Goal: Information Seeking & Learning: Learn about a topic

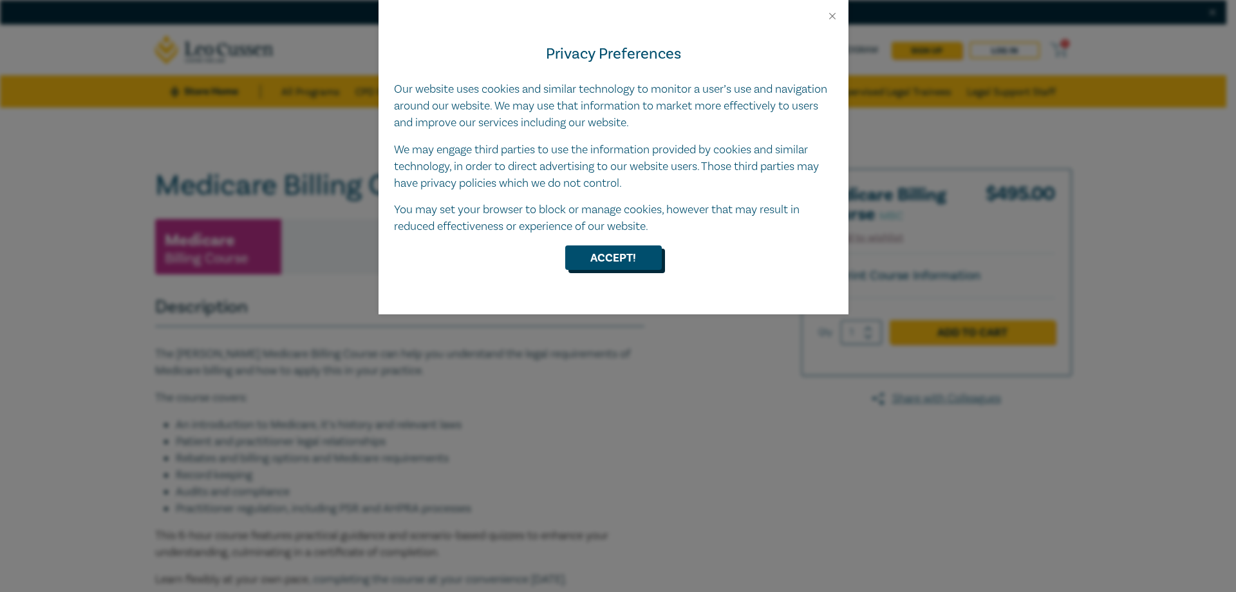
click at [625, 264] on button "Accept!" at bounding box center [613, 257] width 97 height 24
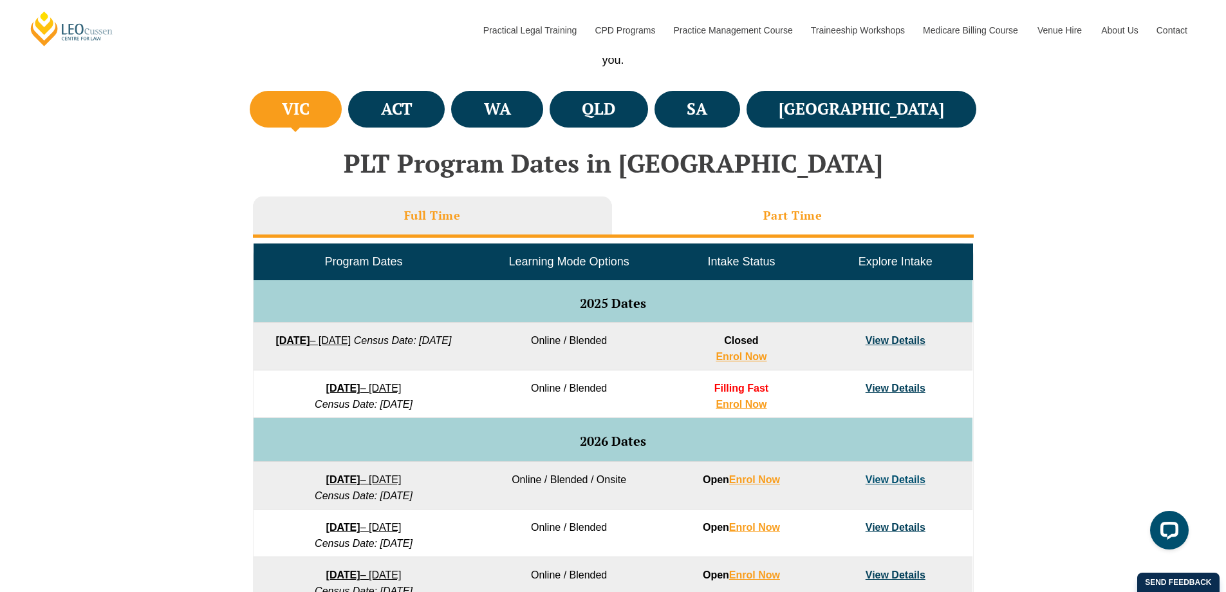
click at [773, 219] on h3 "Part Time" at bounding box center [792, 215] width 59 height 15
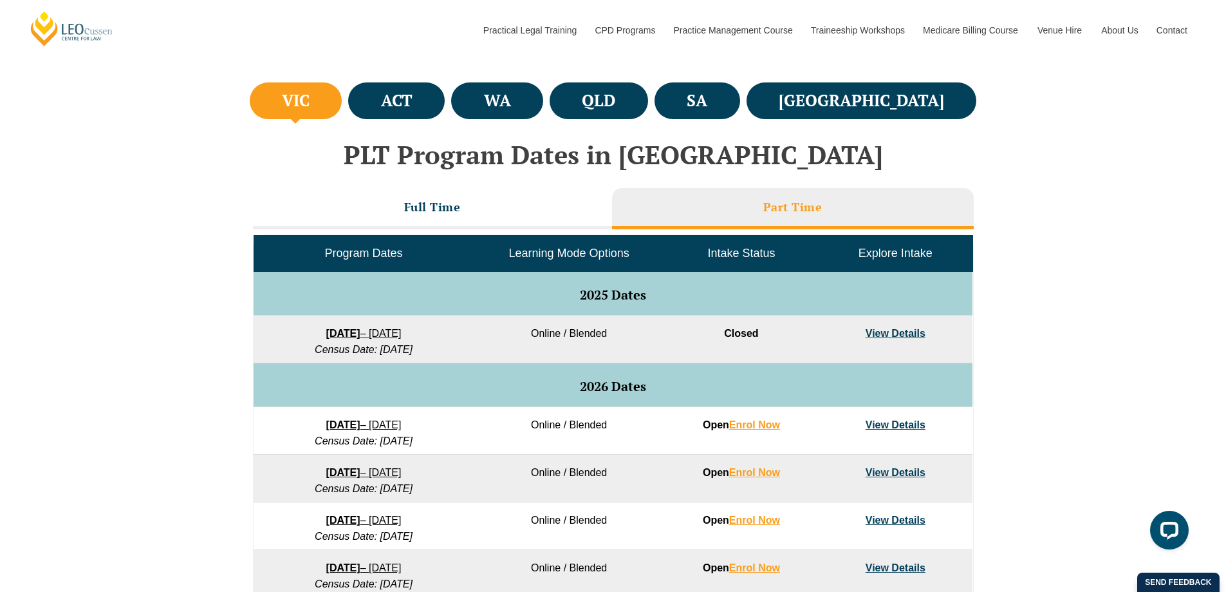
scroll to position [515, 0]
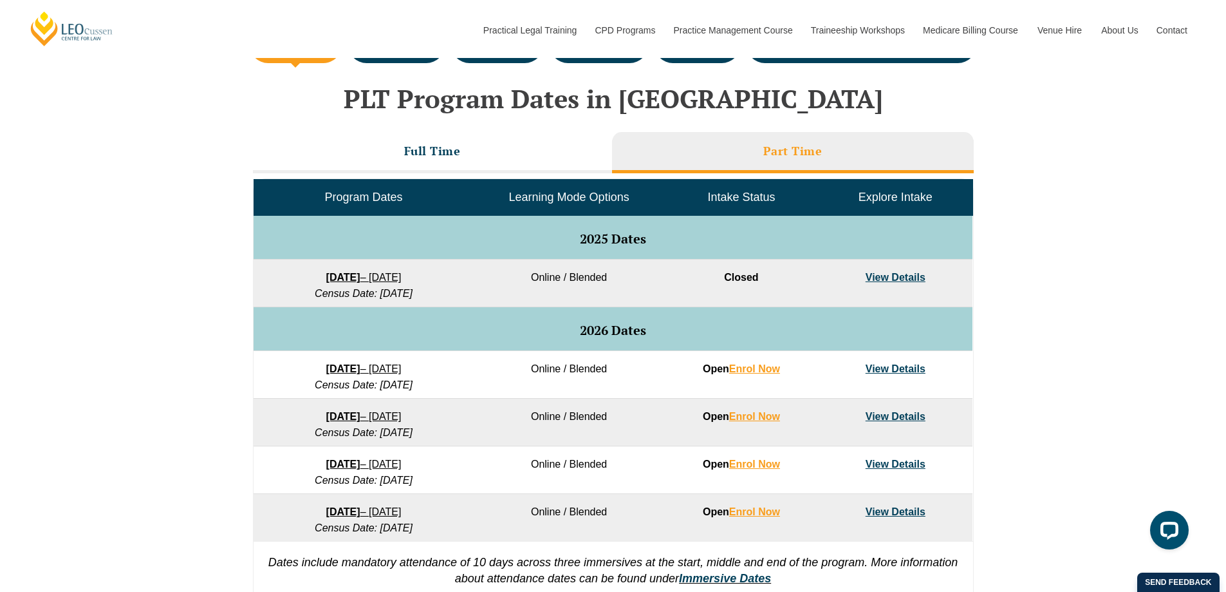
click at [891, 367] on link "View Details" at bounding box center [896, 368] width 60 height 11
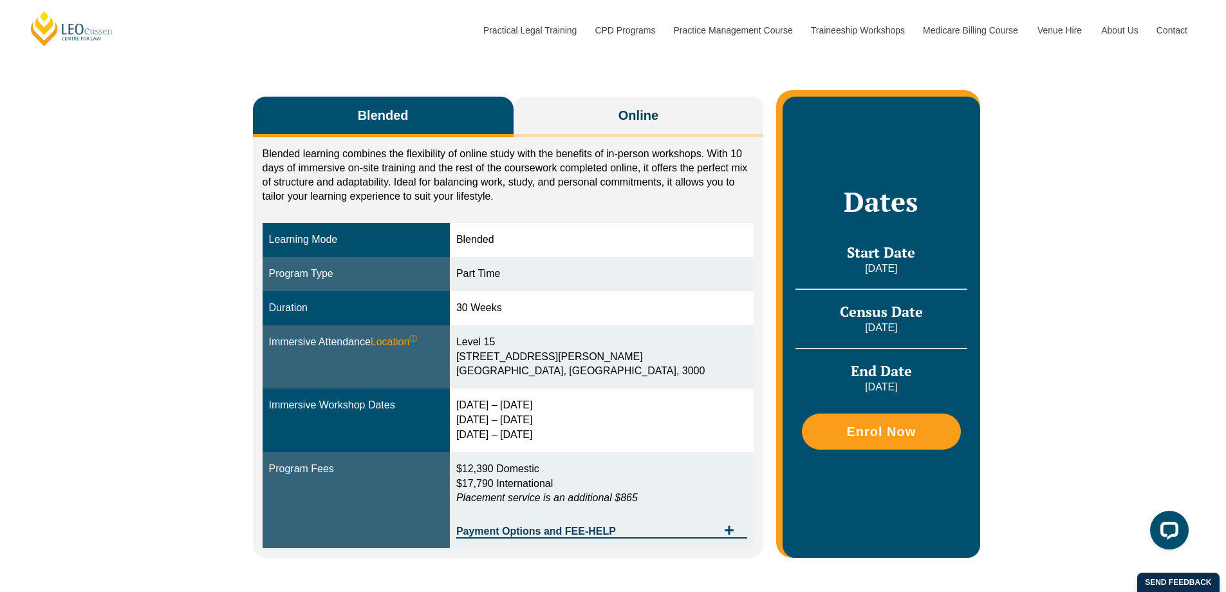
drag, startPoint x: 1089, startPoint y: 93, endPoint x: 1025, endPoint y: 102, distance: 64.4
click at [1089, 93] on div "Blended Online Blended learning combines the flexibility of online study with t…" at bounding box center [613, 320] width 1226 height 551
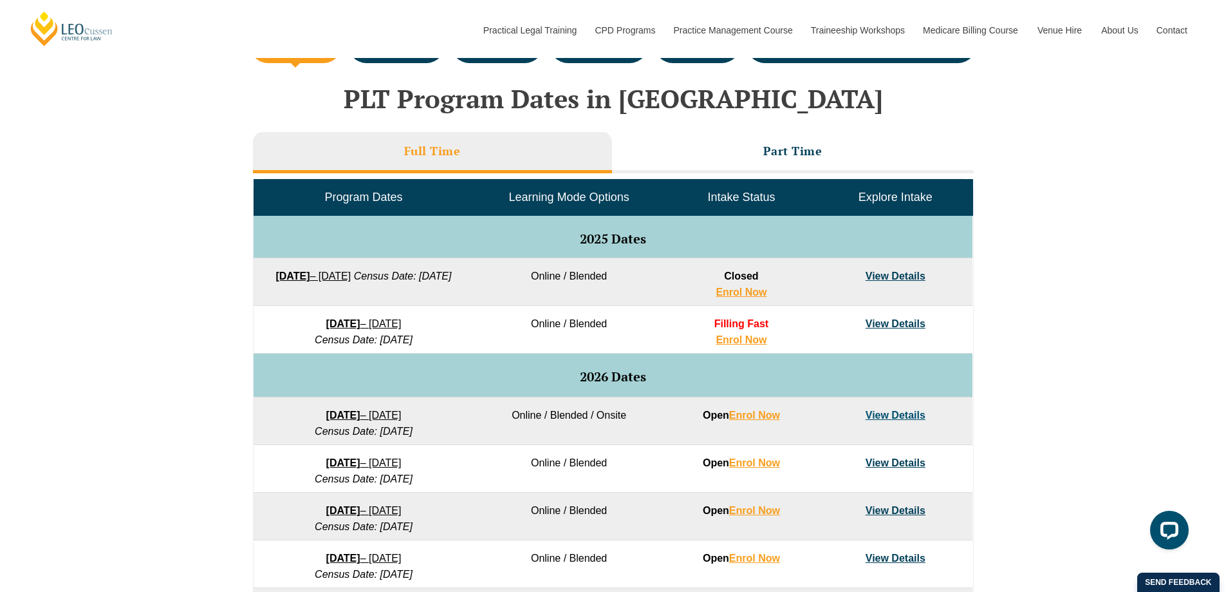
click at [413, 163] on li "Full Time" at bounding box center [432, 152] width 359 height 41
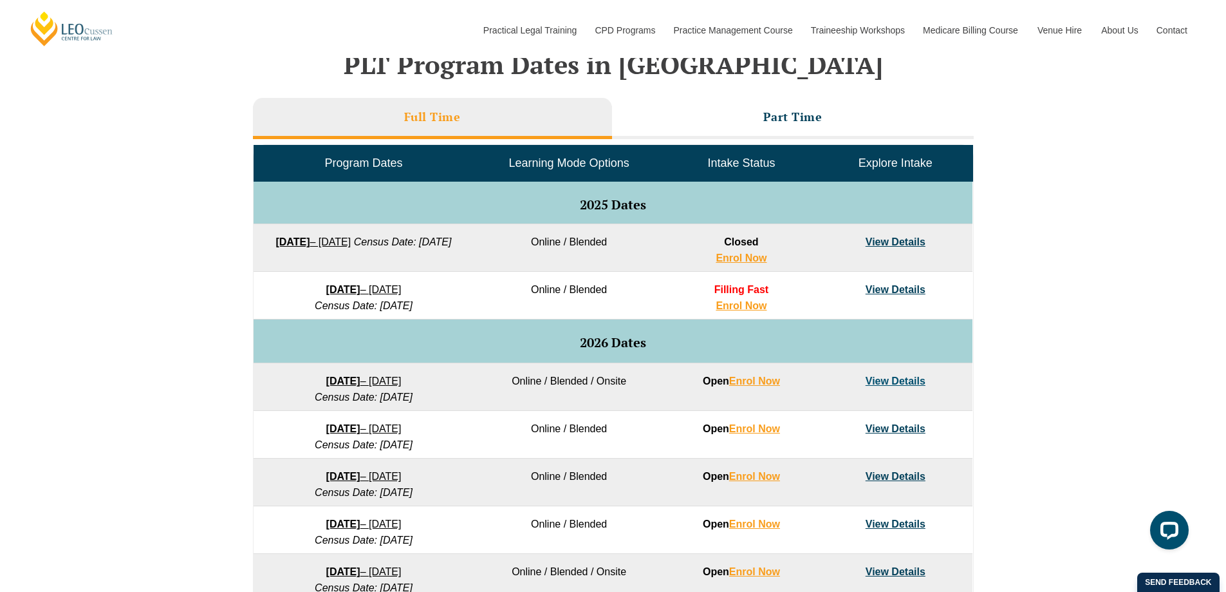
scroll to position [579, 0]
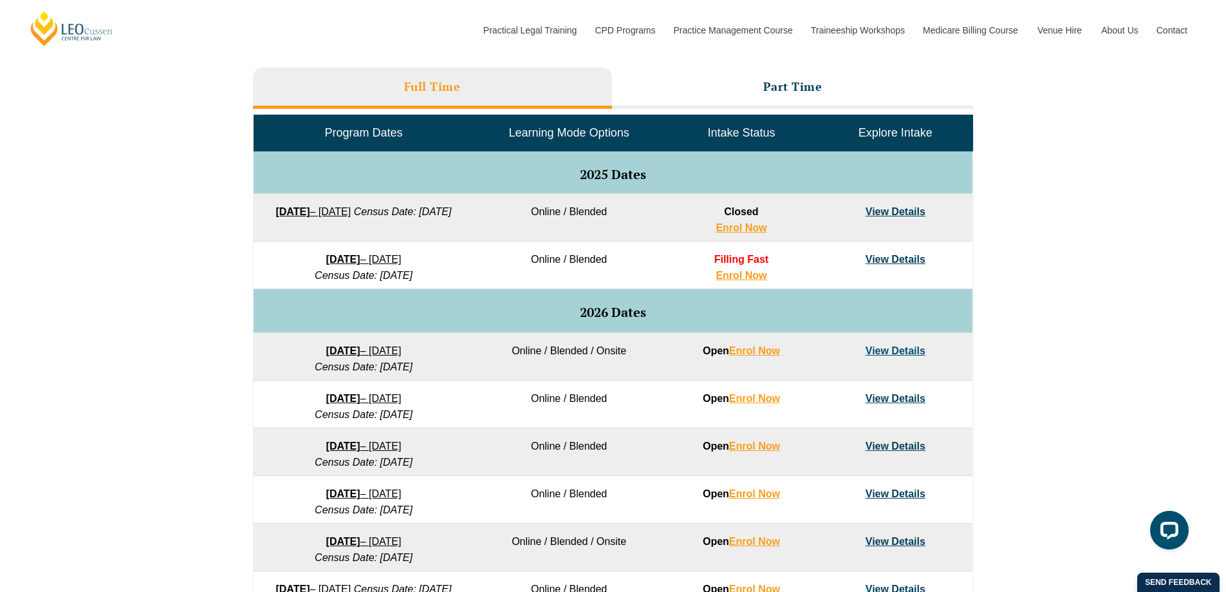
click at [891, 345] on link "View Details" at bounding box center [896, 350] width 60 height 11
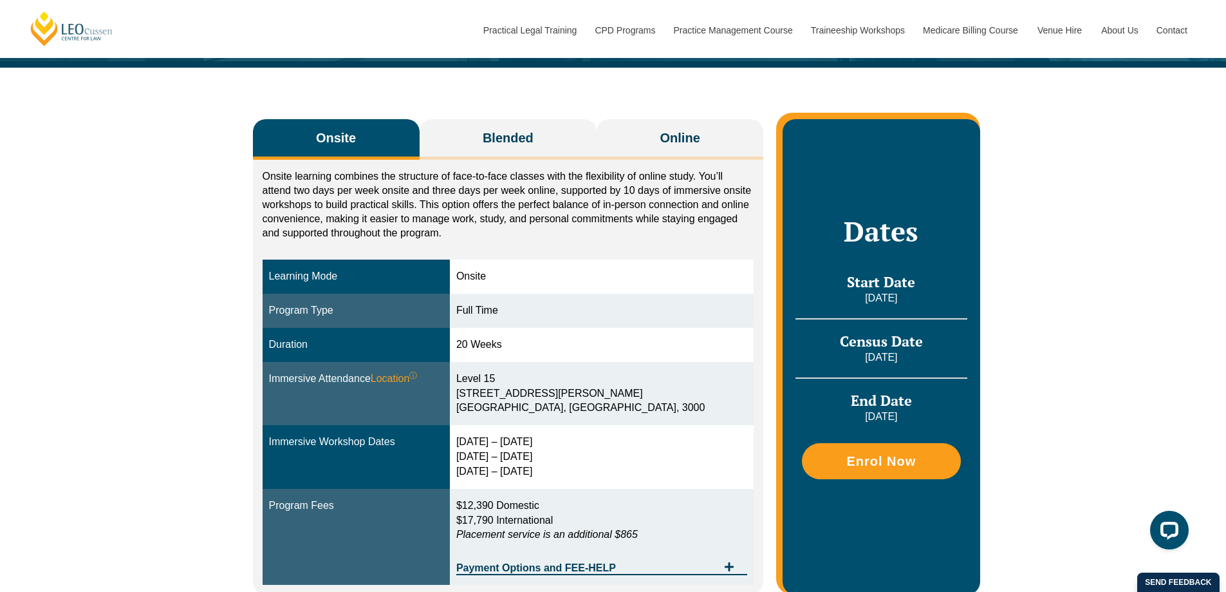
scroll to position [193, 0]
